Goal: Information Seeking & Learning: Learn about a topic

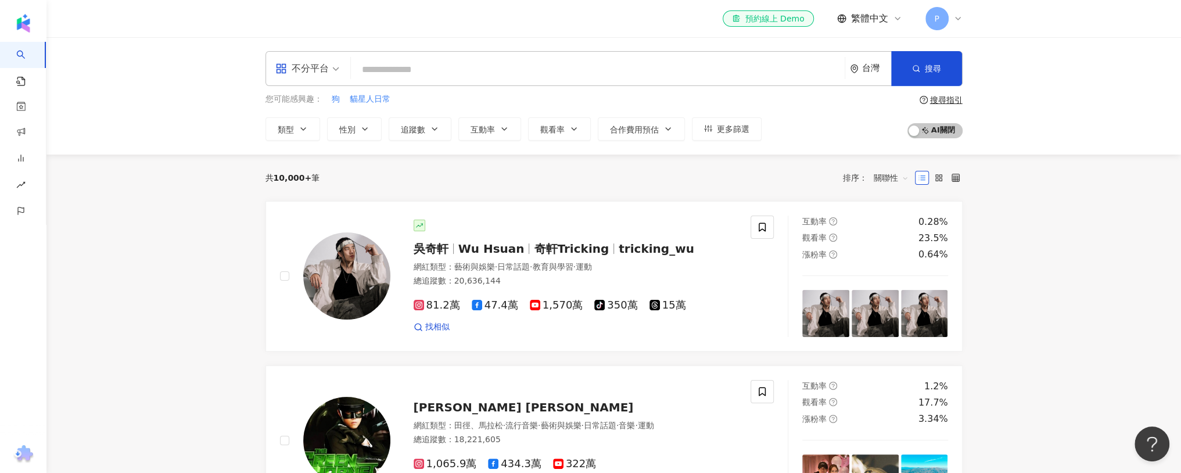
click at [490, 76] on input "search" at bounding box center [598, 70] width 485 height 22
paste input "**********"
type input "**********"
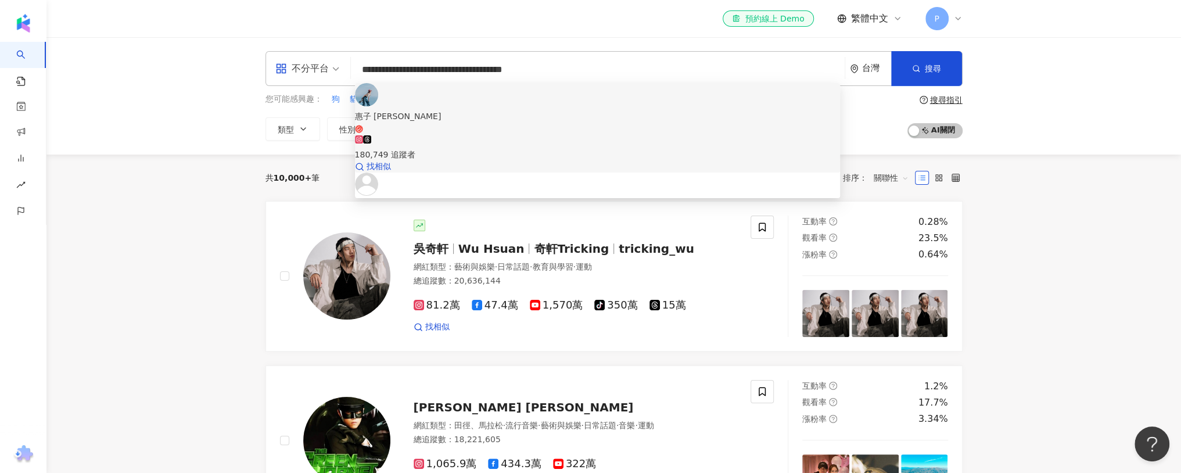
click at [489, 135] on div "180,749 追蹤者" at bounding box center [597, 148] width 485 height 26
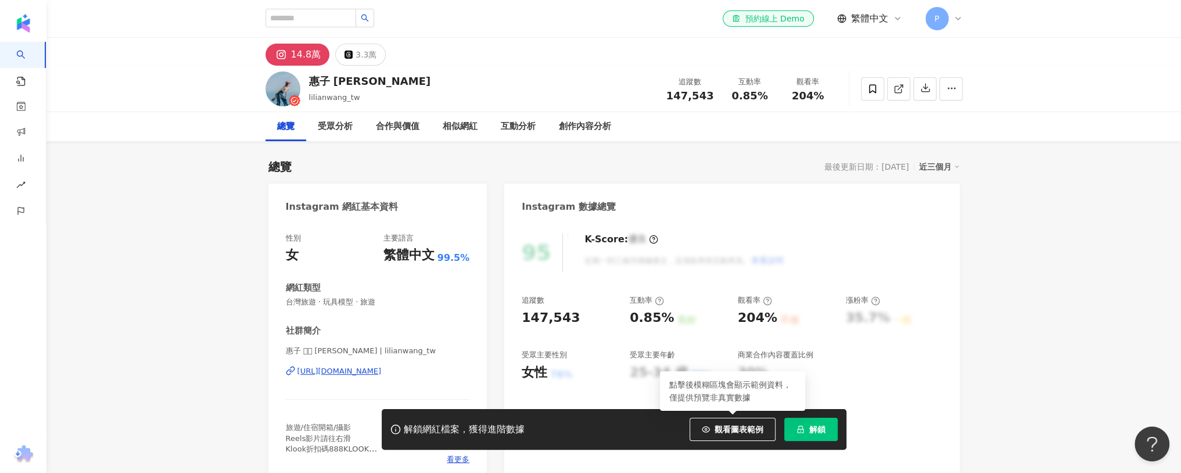
click at [804, 432] on button "解鎖" at bounding box center [810, 429] width 53 height 23
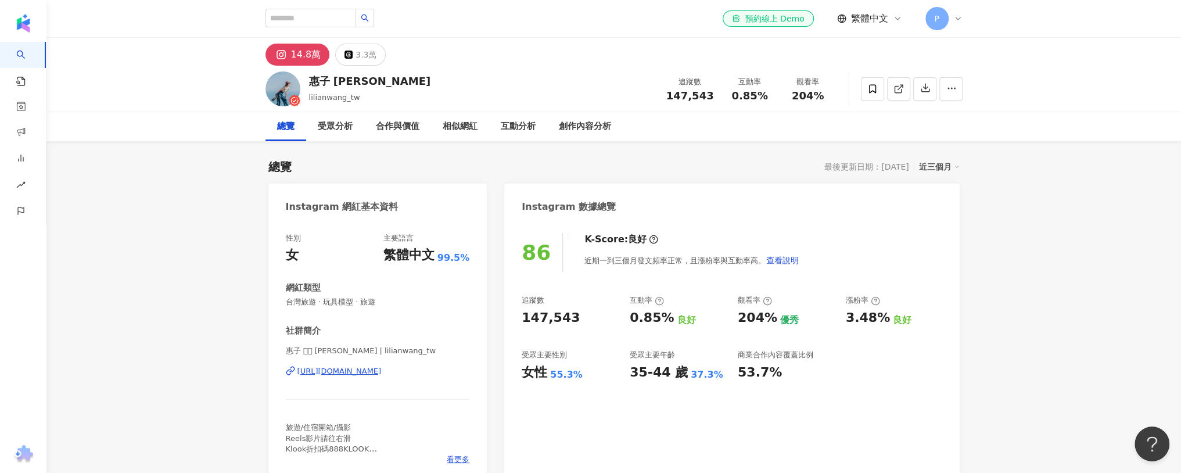
scroll to position [41, 0]
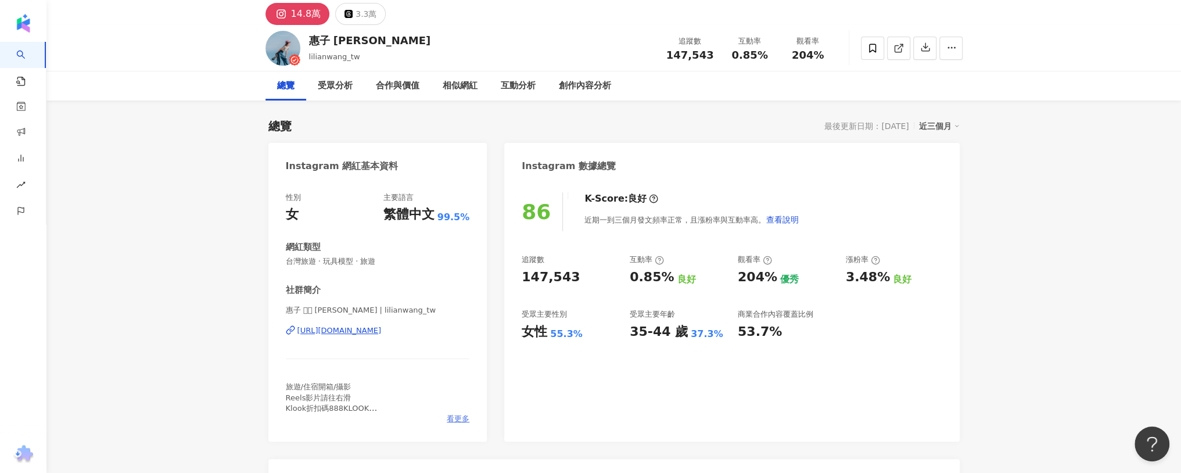
click at [460, 419] on span "看更多" at bounding box center [458, 419] width 23 height 10
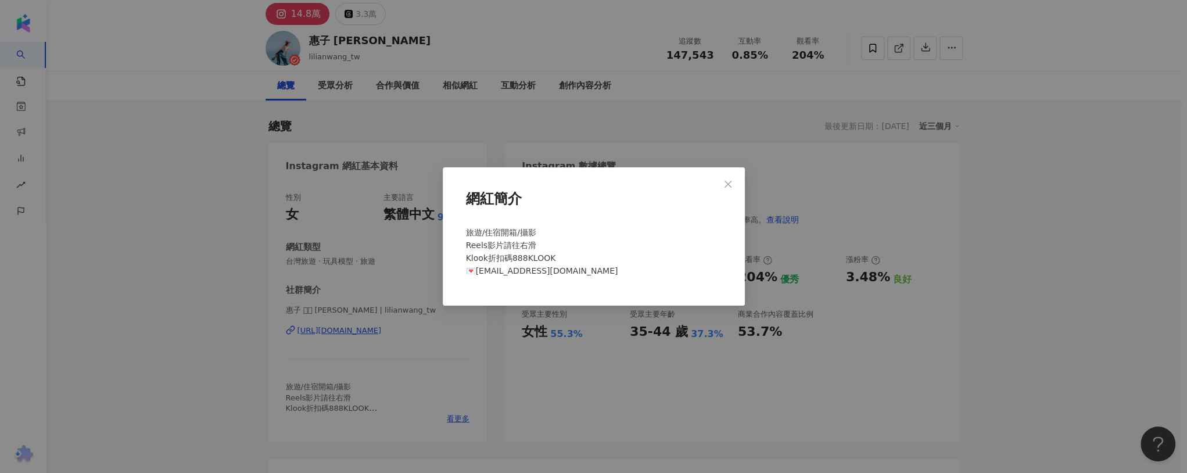
click at [486, 390] on div "網紅簡介 旅遊/住宿開箱/攝影 Reels影片請往右滑 Klook折扣碼888KLOOK 💌lilian.wang0725@yahoo.com" at bounding box center [593, 236] width 1187 height 473
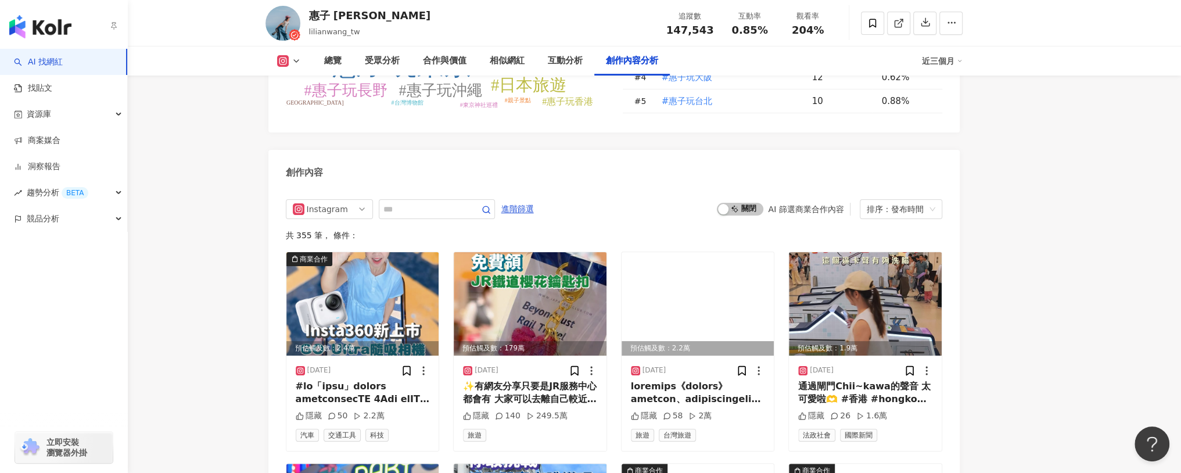
scroll to position [3584, 0]
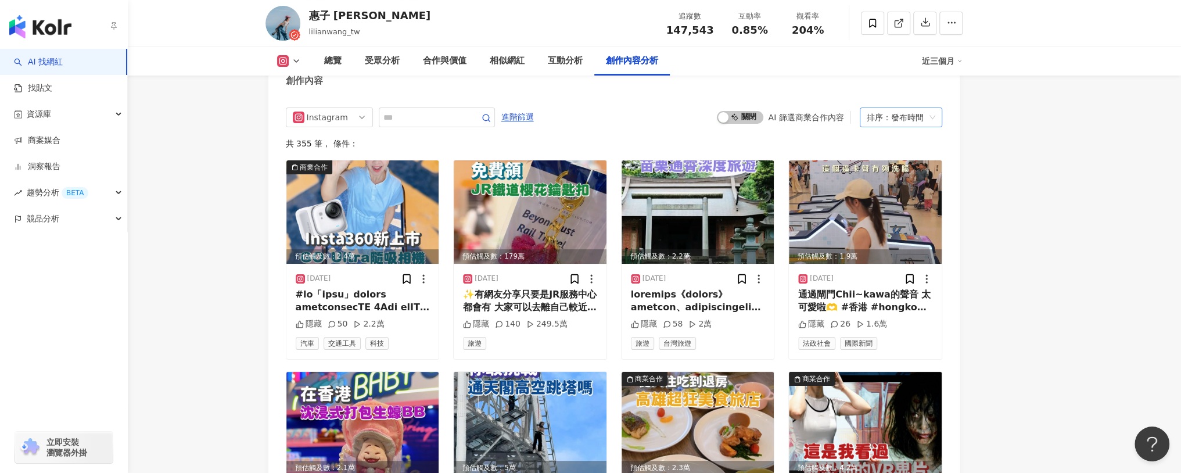
click at [890, 108] on div "排序：發布時間" at bounding box center [896, 117] width 58 height 19
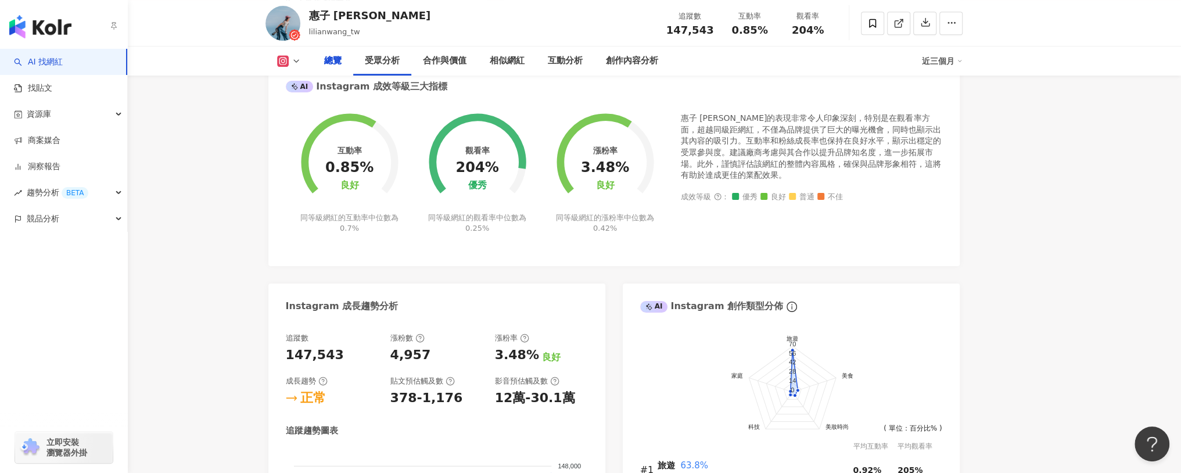
scroll to position [0, 0]
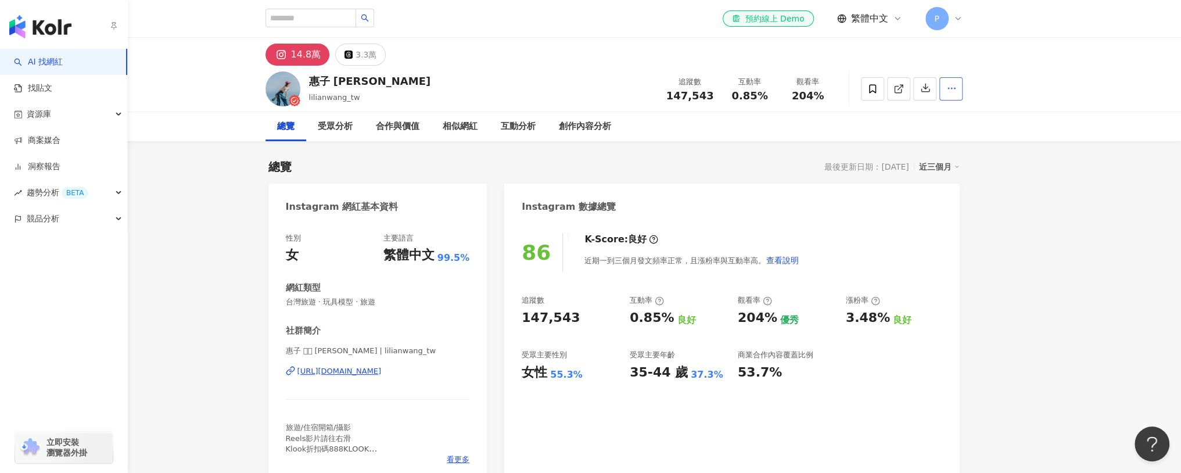
click at [945, 95] on button "button" at bounding box center [951, 88] width 23 height 23
click at [941, 113] on span "查看合作資訊" at bounding box center [929, 116] width 49 height 13
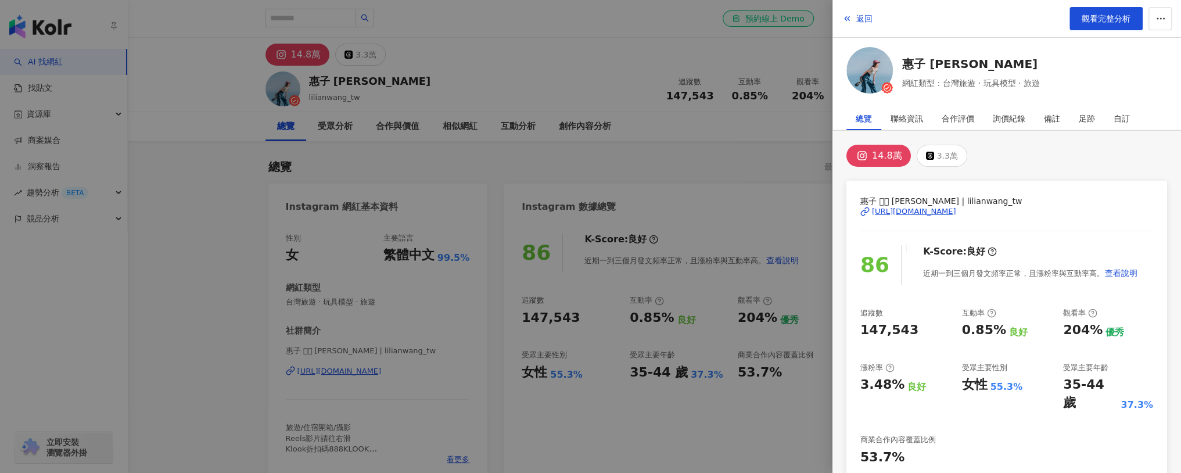
click at [798, 144] on div at bounding box center [590, 236] width 1181 height 473
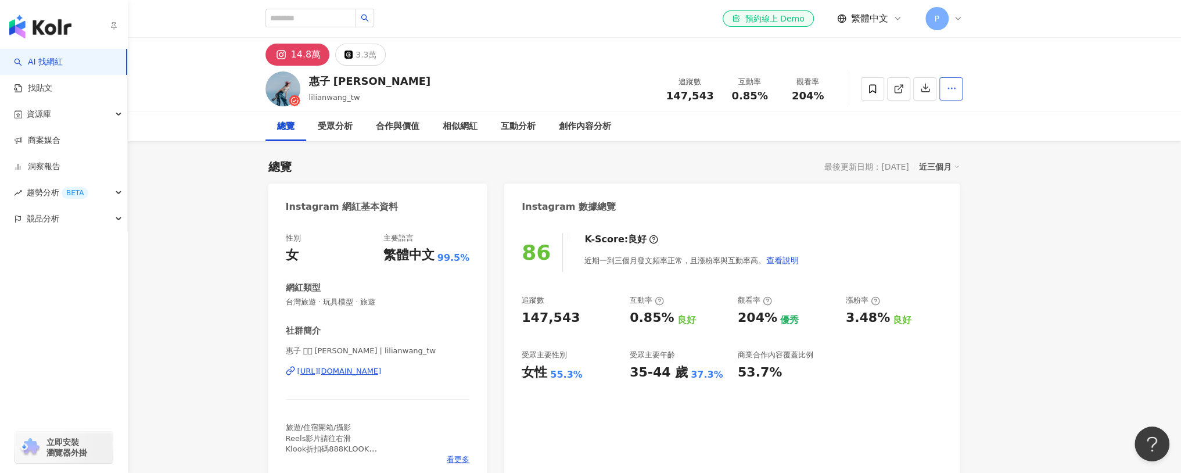
click at [944, 96] on button "button" at bounding box center [951, 88] width 23 height 23
click at [833, 120] on div "總覽 受眾分析 合作與價值 相似網紅 互動分析 創作內容分析" at bounding box center [614, 126] width 697 height 29
click at [876, 96] on span at bounding box center [872, 88] width 23 height 23
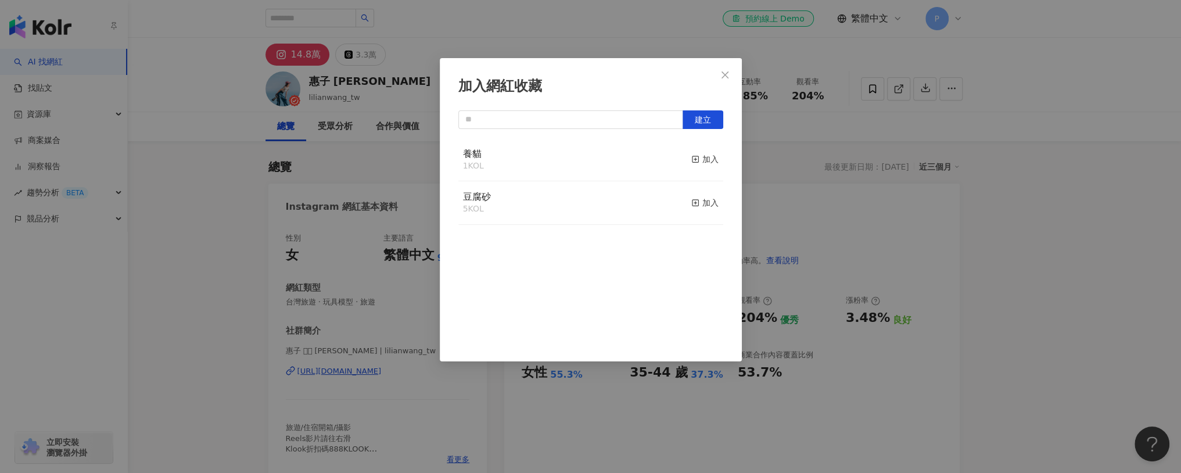
click at [609, 161] on div "養貓 1 KOL 加入" at bounding box center [590, 160] width 265 height 44
click at [696, 156] on div "加入" at bounding box center [704, 159] width 27 height 13
click at [730, 77] on span "Close" at bounding box center [725, 74] width 23 height 9
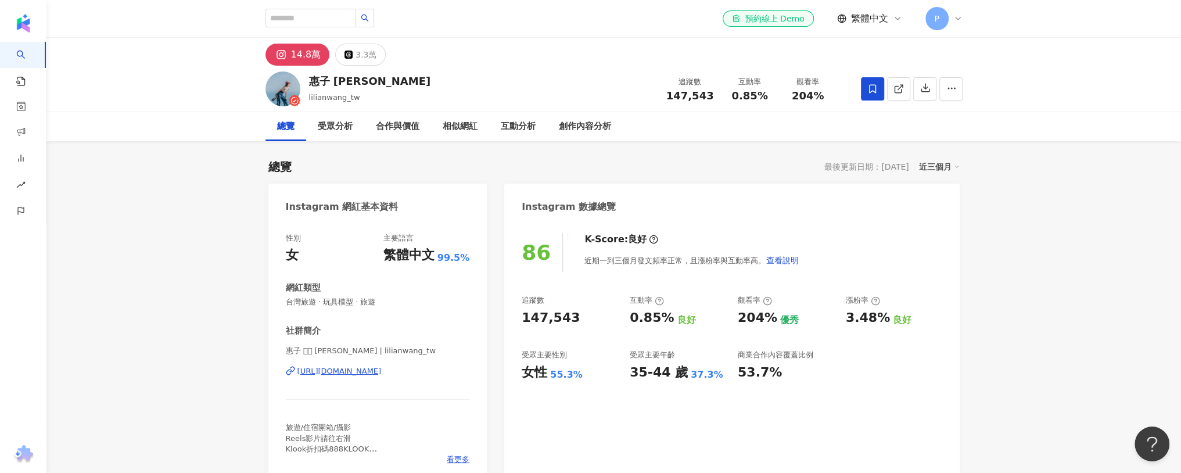
click at [369, 75] on div "惠子 lilian lilianwang_tw 追蹤數 147,543 互動率 0.85% 觀看率 204%" at bounding box center [614, 89] width 744 height 46
click at [364, 63] on button "3.3萬" at bounding box center [360, 55] width 51 height 22
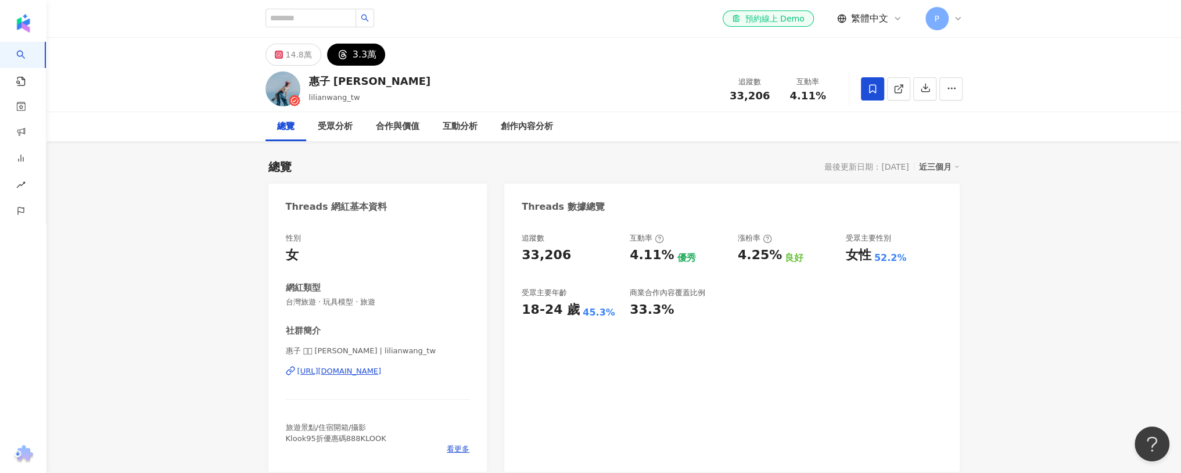
click at [280, 128] on div "總覽" at bounding box center [285, 127] width 17 height 14
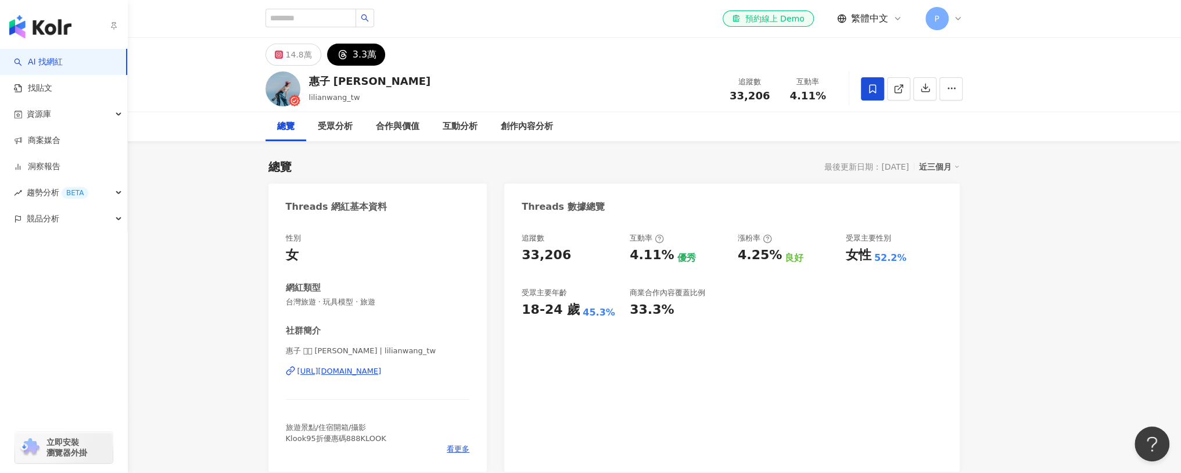
click at [33, 56] on link "AI 找網紅" at bounding box center [38, 62] width 49 height 12
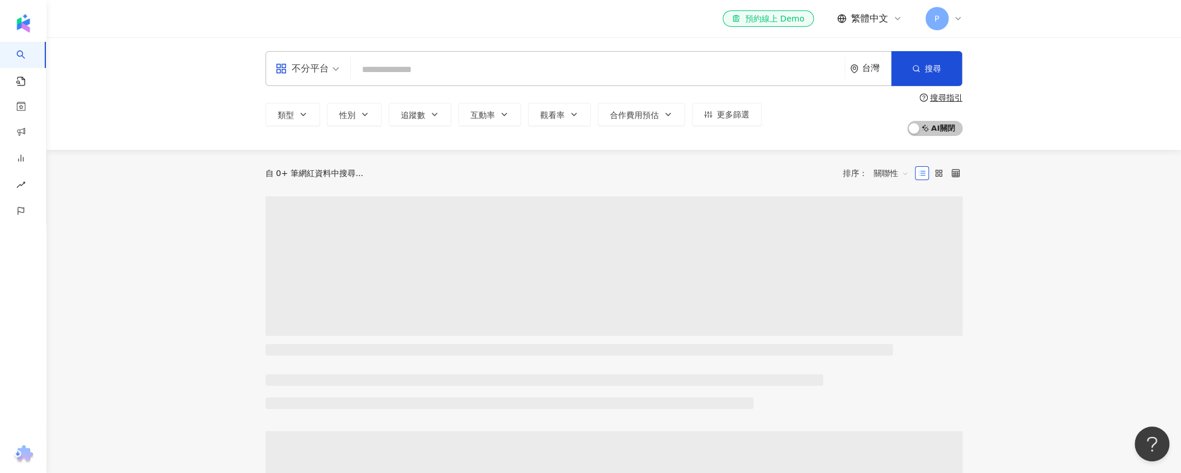
click at [417, 70] on input "search" at bounding box center [598, 70] width 485 height 22
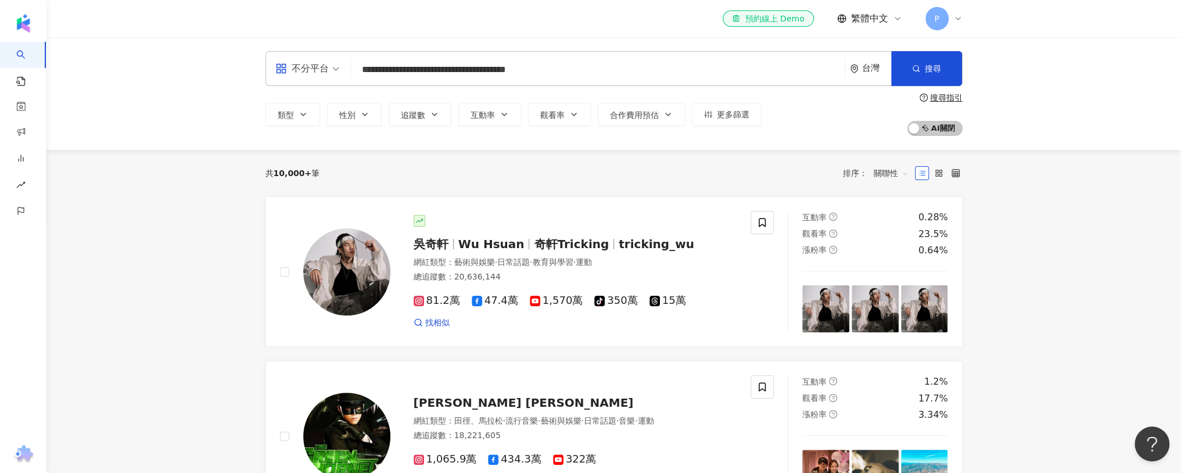
click at [577, 74] on input "**********" at bounding box center [598, 70] width 485 height 22
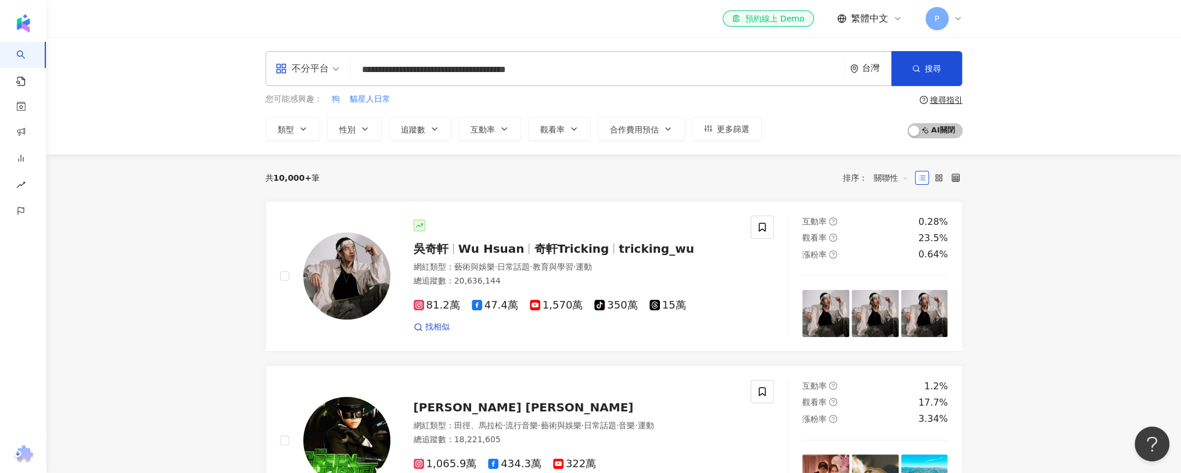
type input "**********"
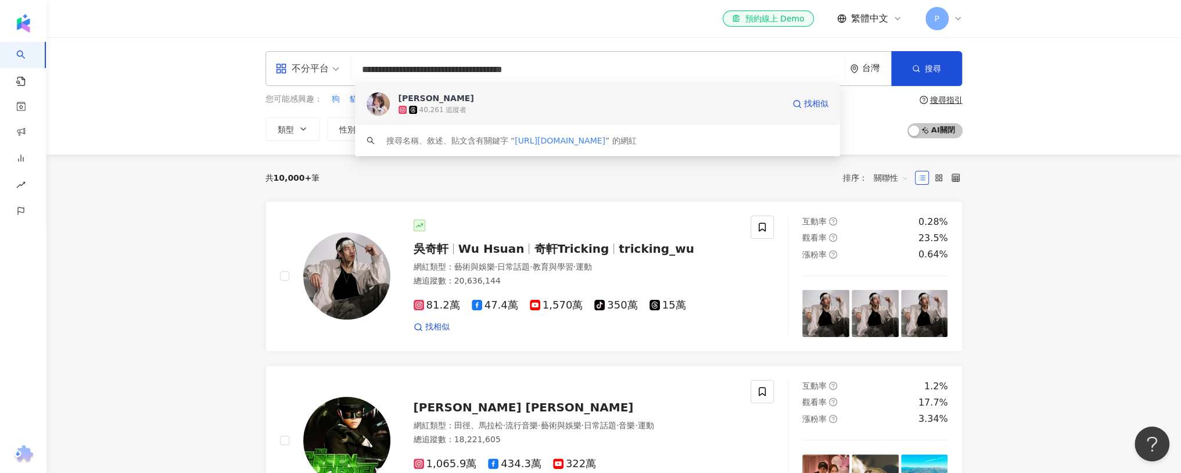
click at [554, 100] on span "[PERSON_NAME]" at bounding box center [591, 98] width 385 height 12
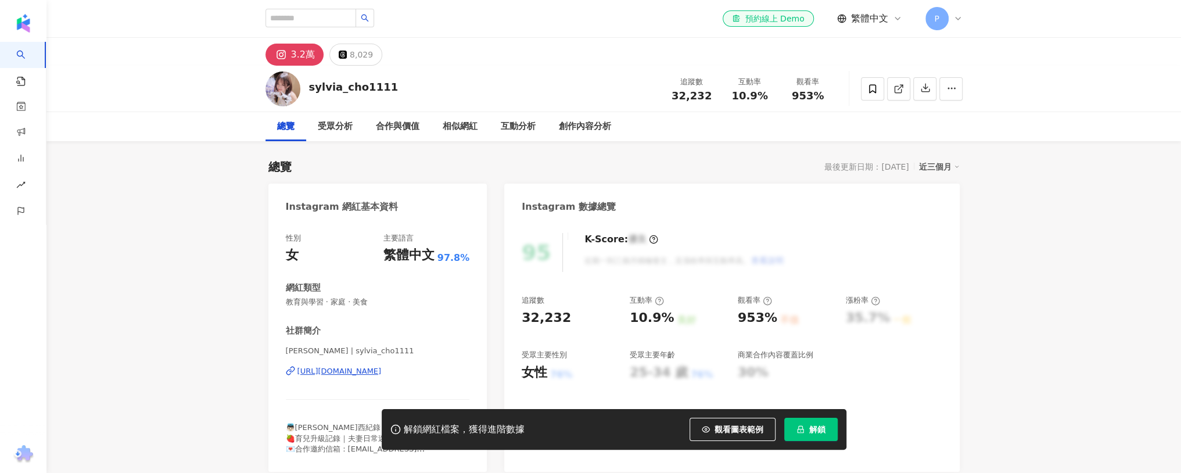
click at [824, 429] on span "解鎖" at bounding box center [817, 429] width 16 height 9
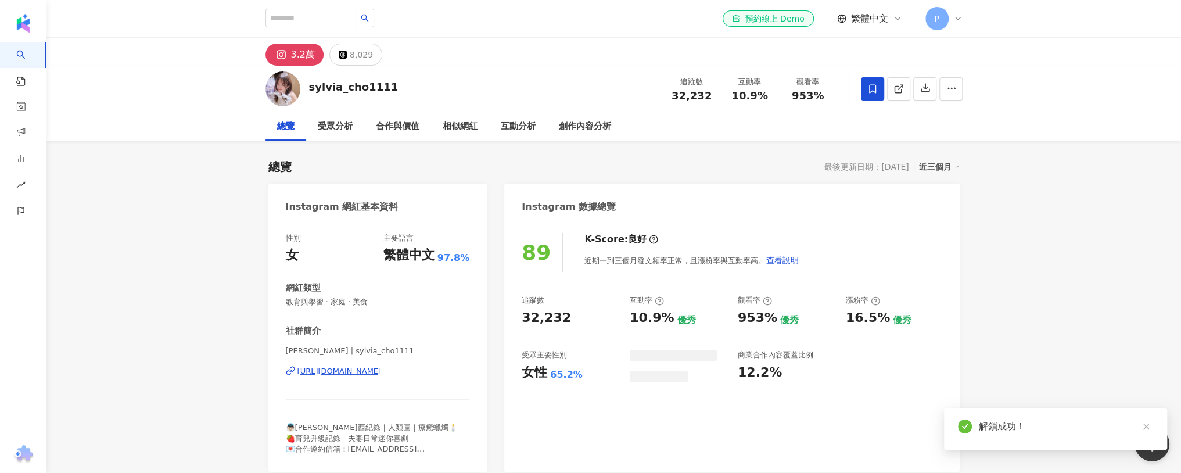
click at [868, 88] on icon at bounding box center [873, 89] width 10 height 10
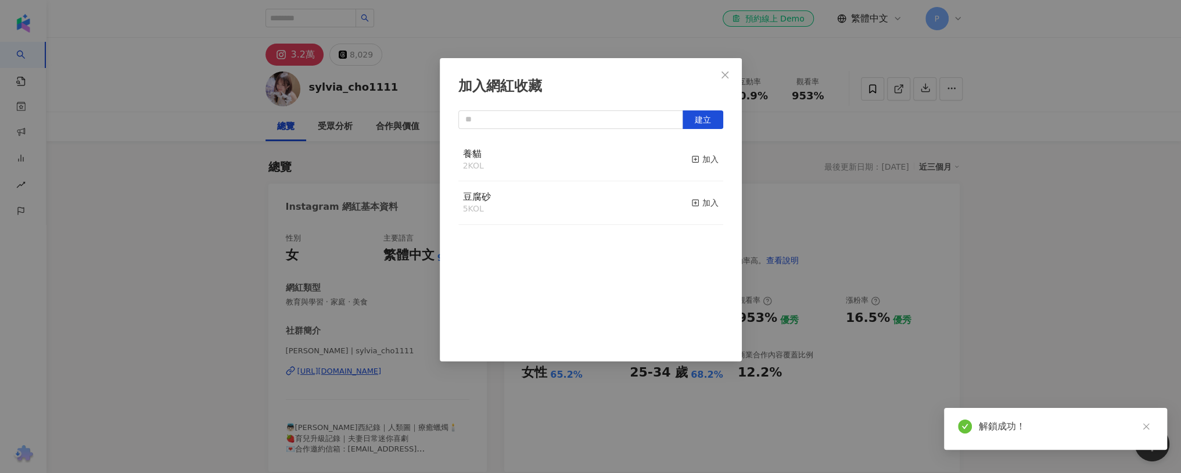
click at [634, 163] on div "養貓 2 KOL 加入" at bounding box center [590, 160] width 265 height 44
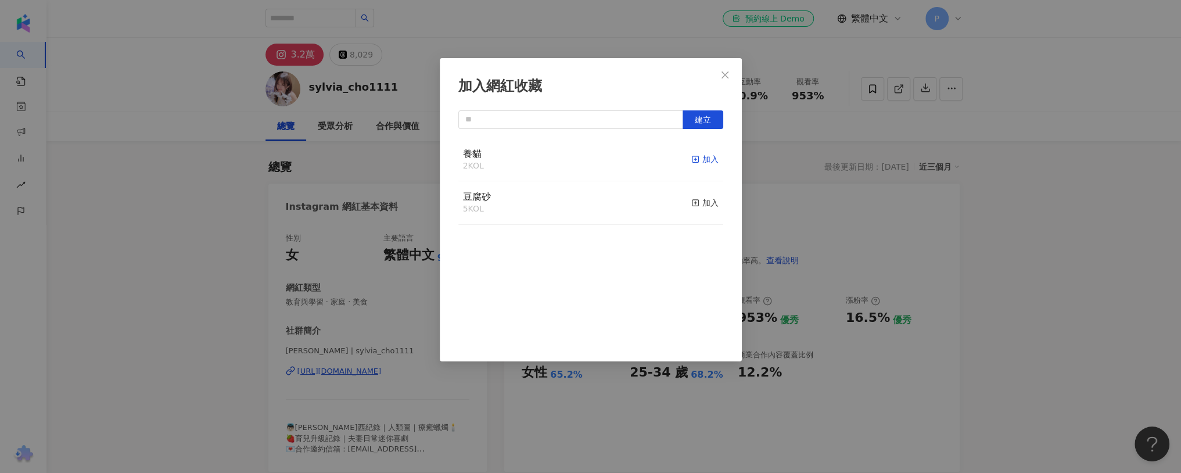
click at [705, 163] on div "加入" at bounding box center [704, 159] width 27 height 13
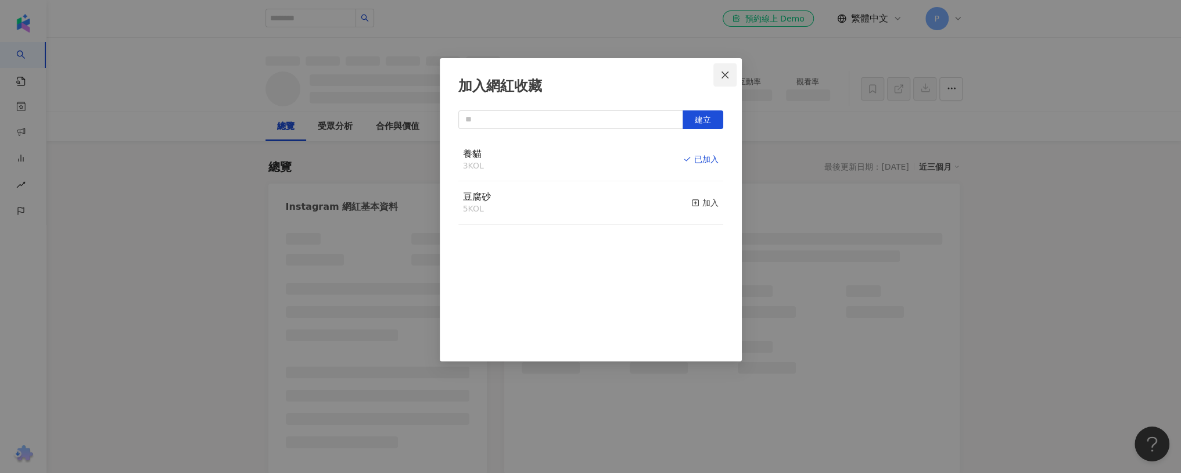
click at [725, 77] on icon "close" at bounding box center [725, 74] width 9 height 9
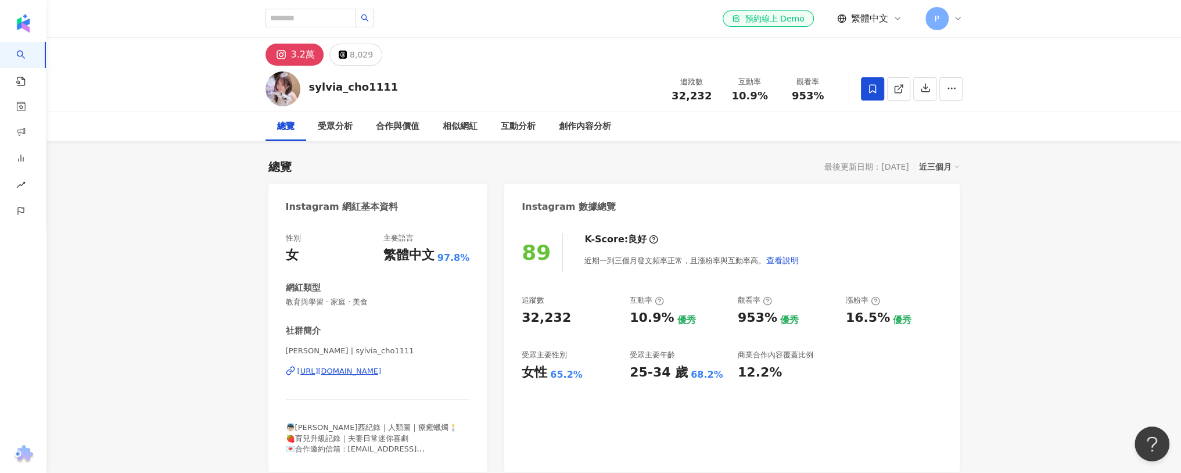
click at [725, 74] on div "加入網紅收藏 建立 養貓 3 KOL 已加入 豆腐砂 5 KOL 加入" at bounding box center [590, 236] width 1181 height 473
click at [951, 16] on div "P" at bounding box center [944, 18] width 37 height 23
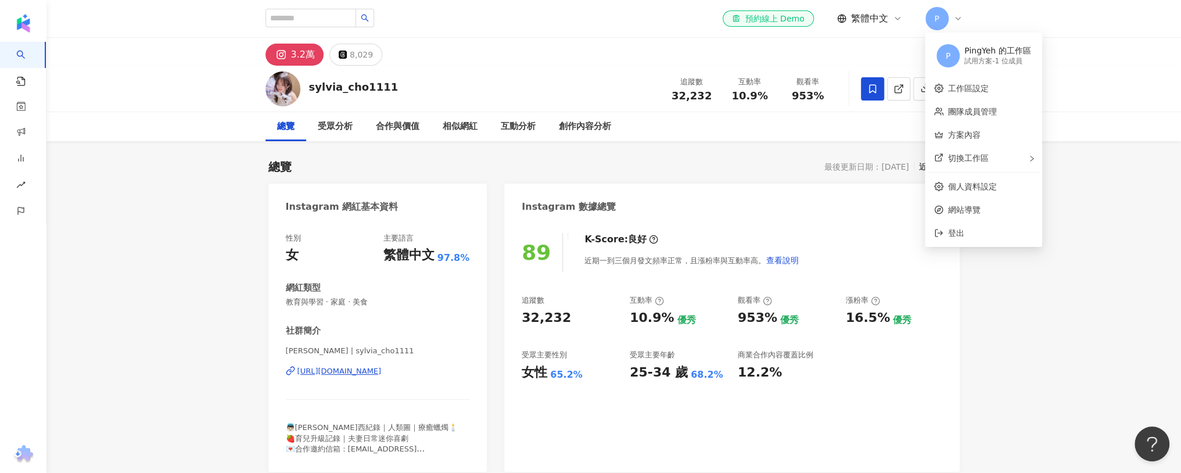
click at [971, 61] on div "試用方案 - 1 位成員" at bounding box center [998, 61] width 66 height 10
click at [953, 58] on span "P" at bounding box center [948, 55] width 23 height 23
click at [963, 134] on link "方案內容" at bounding box center [964, 134] width 33 height 9
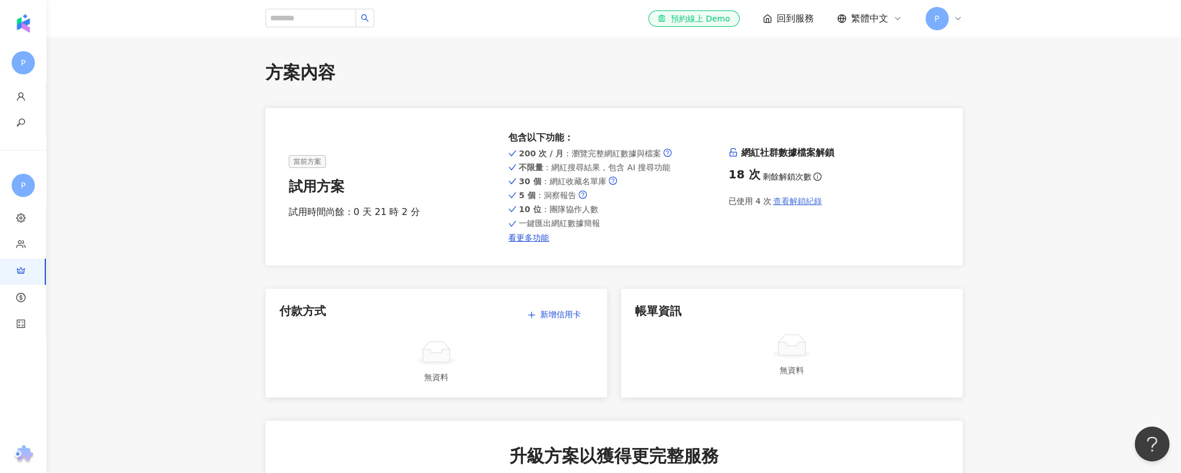
click at [787, 202] on span "查看解鎖紀錄" at bounding box center [797, 200] width 49 height 9
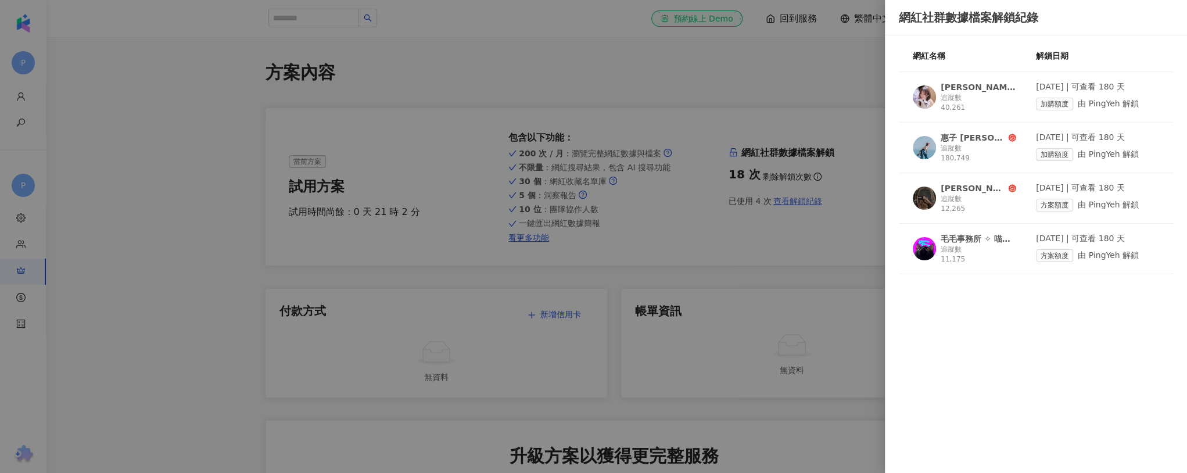
click at [787, 202] on div at bounding box center [593, 236] width 1187 height 473
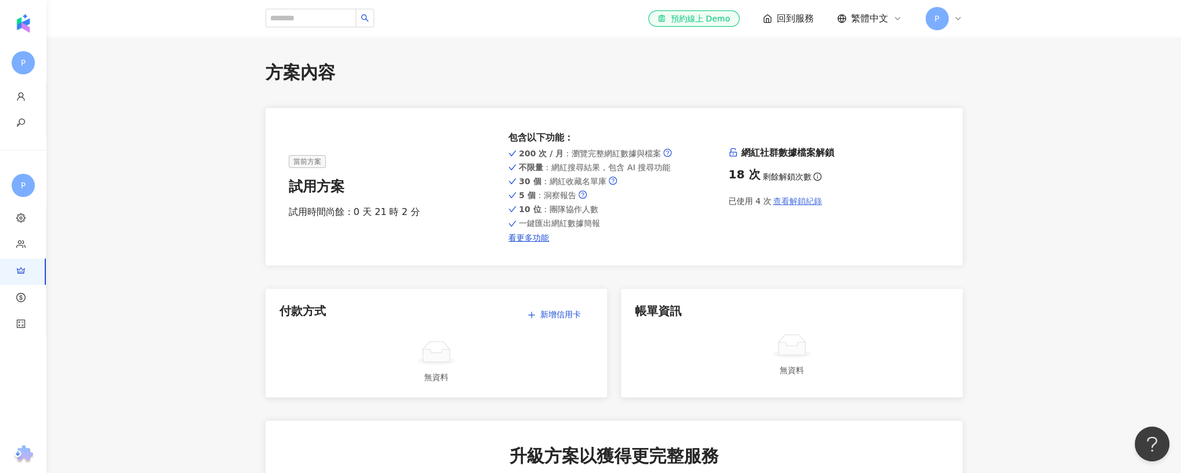
click at [787, 202] on span "查看解鎖紀錄" at bounding box center [797, 200] width 49 height 9
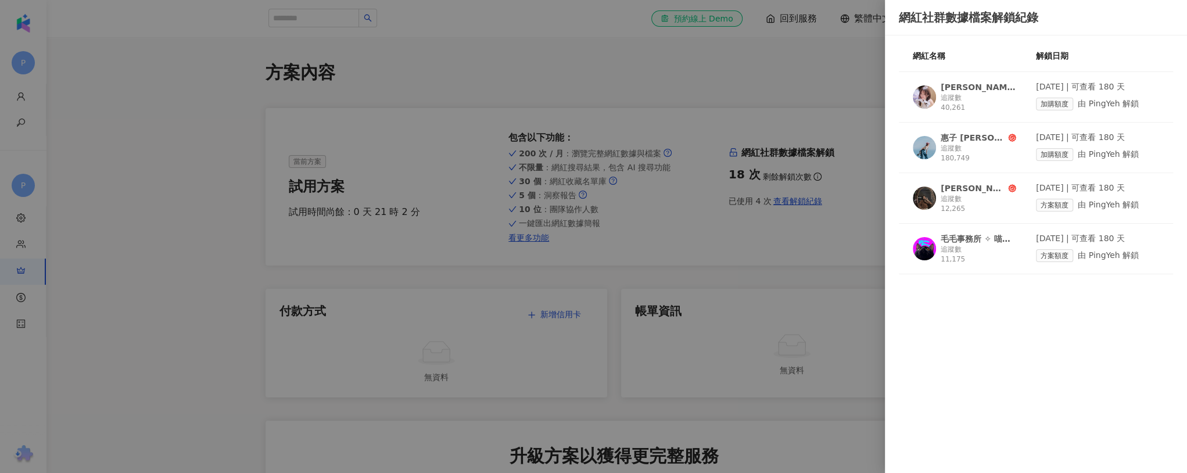
click at [708, 205] on div at bounding box center [593, 236] width 1187 height 473
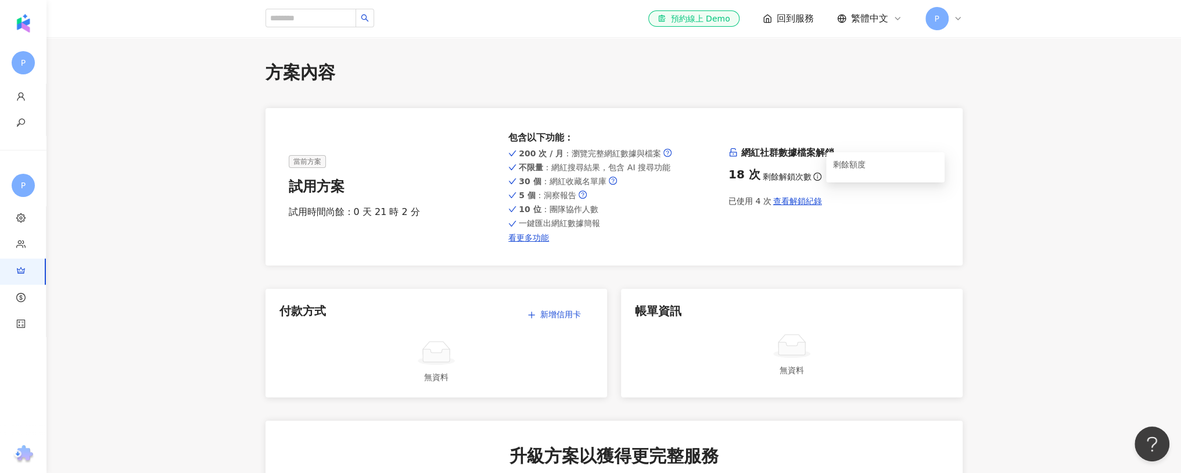
click at [814, 176] on icon "info-circle" at bounding box center [818, 177] width 8 height 8
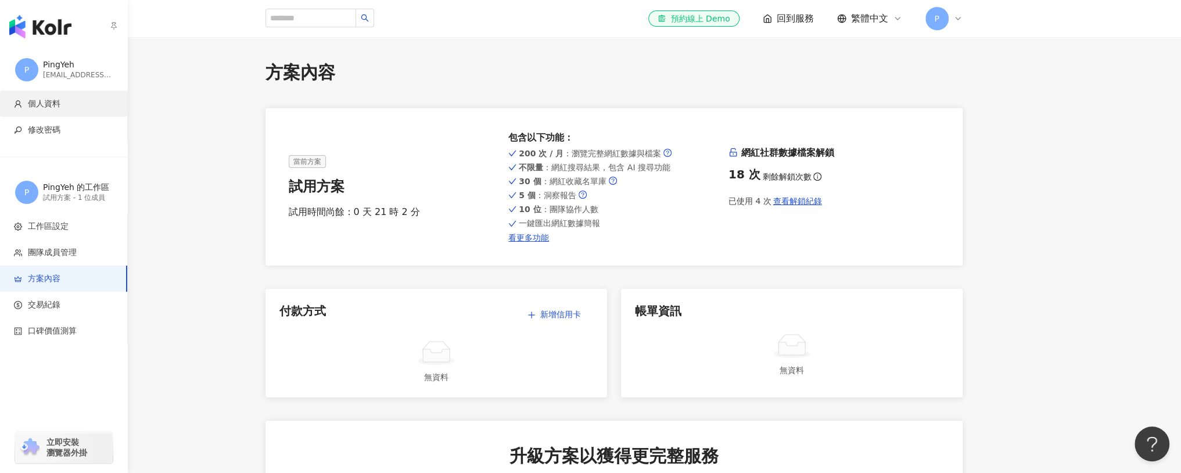
click at [17, 95] on li "個人資料" at bounding box center [63, 104] width 127 height 26
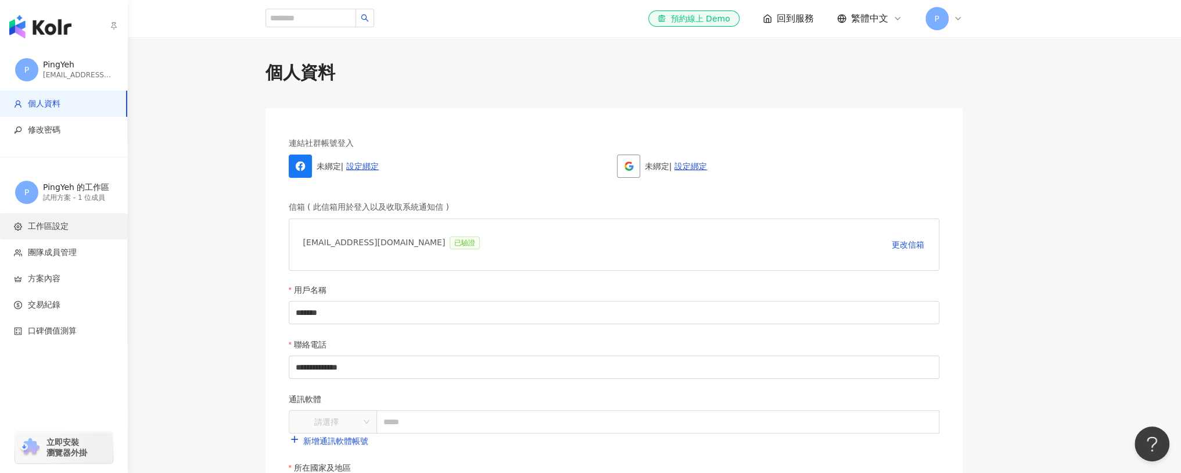
click at [50, 234] on li "工作區設定" at bounding box center [63, 226] width 127 height 26
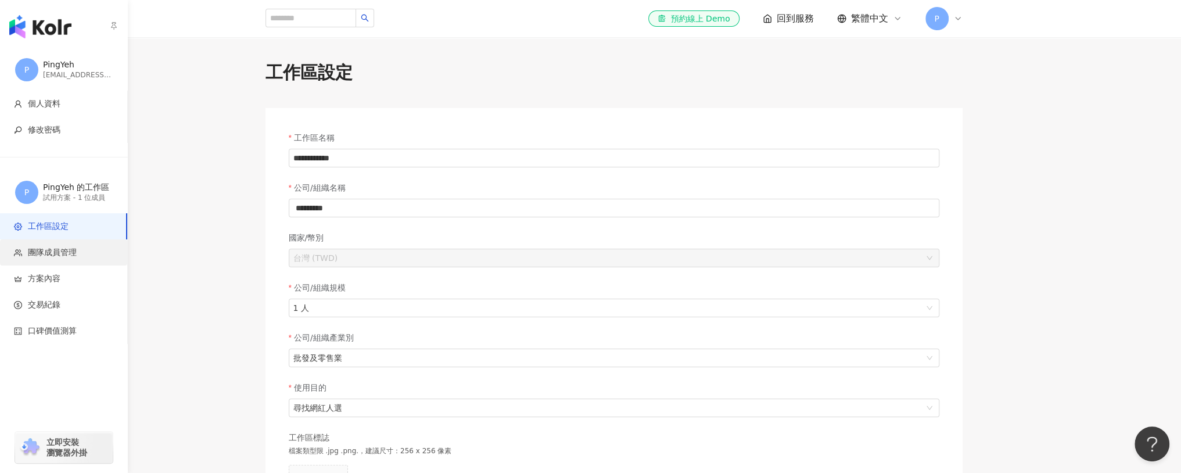
click at [35, 251] on span "團隊成員管理" at bounding box center [52, 253] width 49 height 12
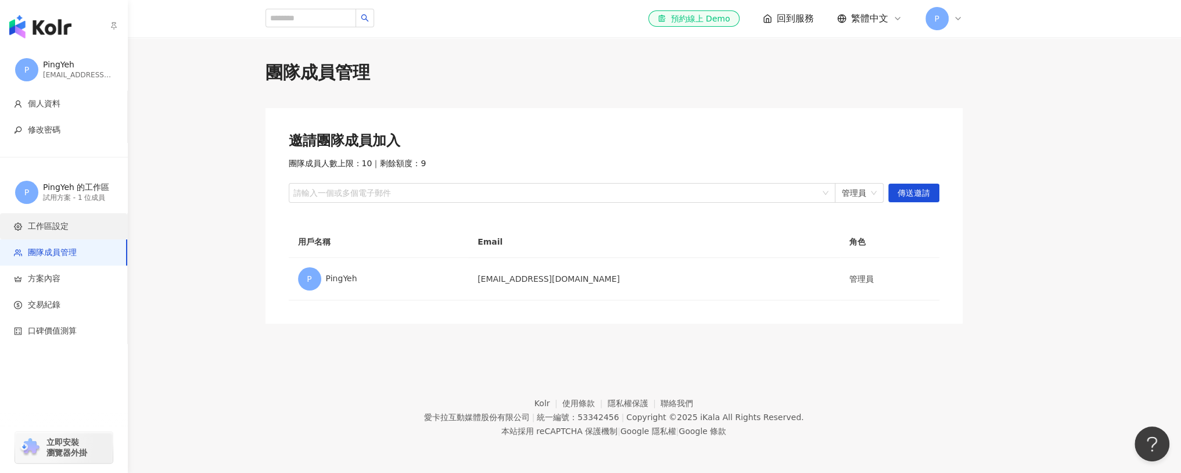
click at [47, 227] on span "工作區設定" at bounding box center [48, 227] width 41 height 12
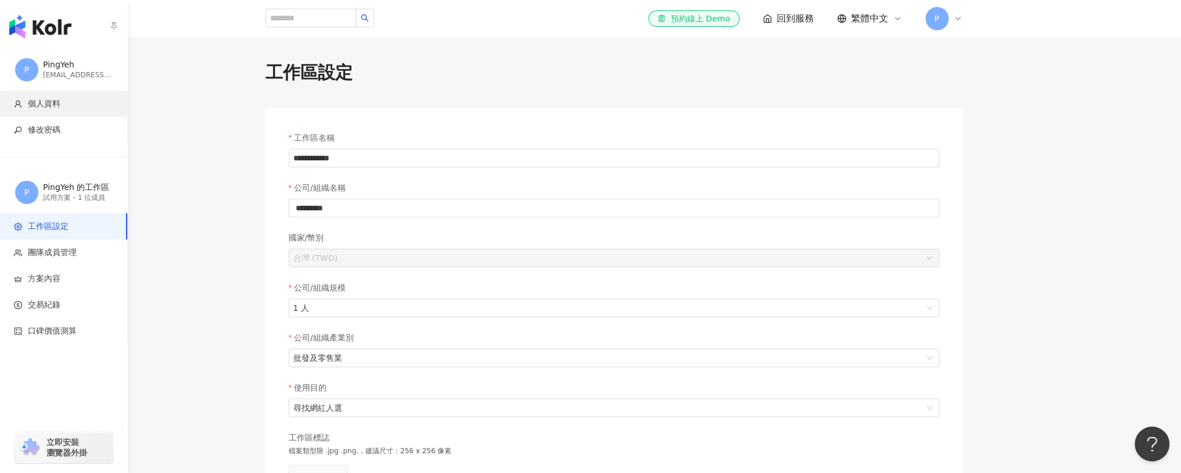
click at [33, 95] on li "個人資料" at bounding box center [63, 104] width 127 height 26
